Goal: Book appointment/travel/reservation

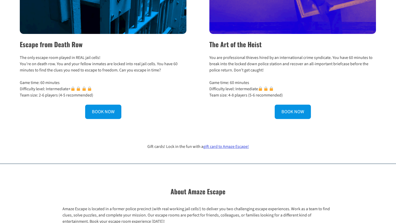
scroll to position [209, 0]
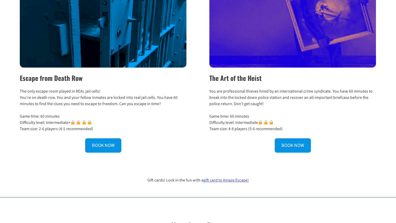
click at [381, 123] on div "Escape from Death Row The only escape room played in REAL jail cells! You’re on…" at bounding box center [198, 63] width 396 height 179
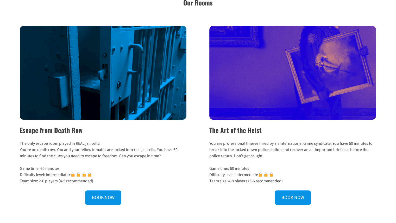
scroll to position [182, 0]
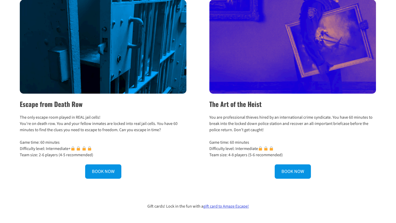
drag, startPoint x: 192, startPoint y: 135, endPoint x: 16, endPoint y: 111, distance: 177.6
click at [18, 113] on div "Escape from Death Row The only escape room played in REAL jail cells! You’re on…" at bounding box center [198, 89] width 396 height 179
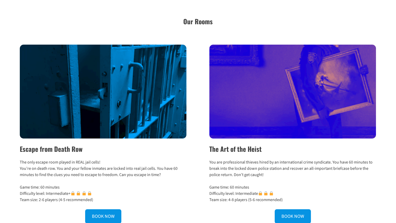
scroll to position [130, 0]
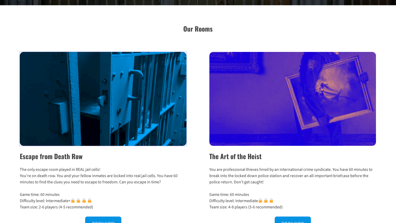
click at [171, 135] on img at bounding box center [103, 99] width 167 height 94
click at [203, 123] on div "The Art of the Heist You are professional thieves hired by an international cri…" at bounding box center [290, 141] width 174 height 179
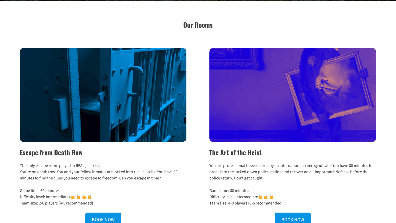
scroll to position [156, 0]
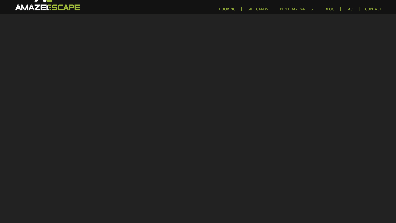
scroll to position [26, 0]
